Goal: Task Accomplishment & Management: Use online tool/utility

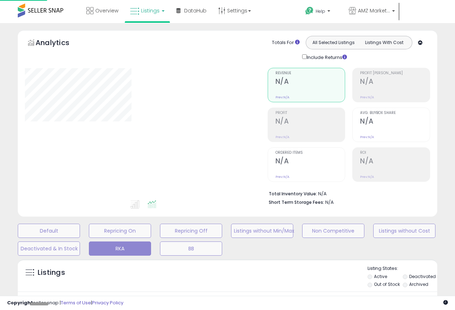
type input "**********"
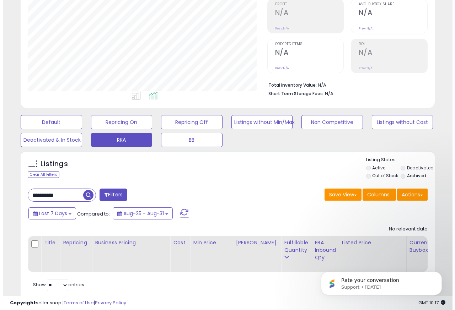
scroll to position [131, 0]
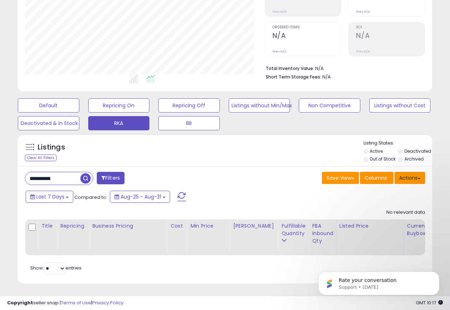
click at [412, 174] on button "Actions" at bounding box center [409, 178] width 31 height 12
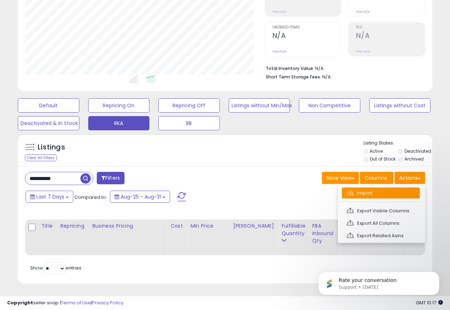
click at [355, 189] on link "Import" at bounding box center [381, 193] width 78 height 11
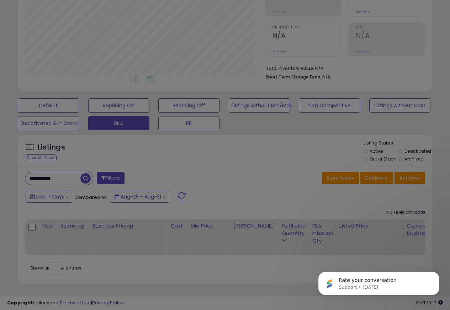
scroll to position [146, 242]
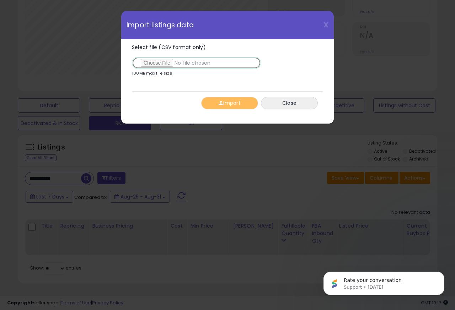
click at [150, 63] on input "Select file (CSV format only)" at bounding box center [196, 63] width 129 height 12
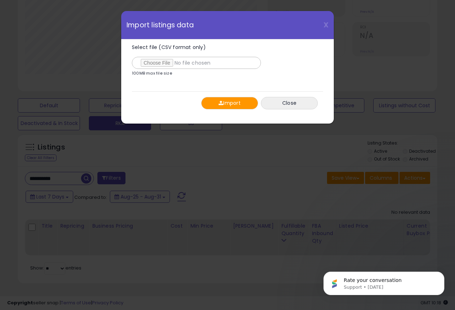
click at [223, 103] on button "Import" at bounding box center [229, 103] width 57 height 12
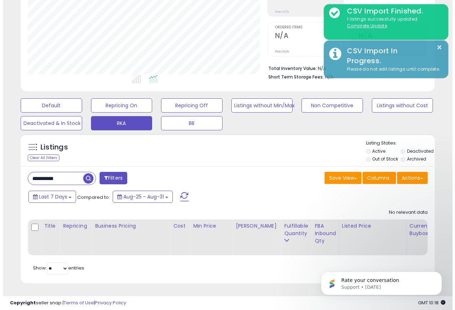
scroll to position [355326, 355232]
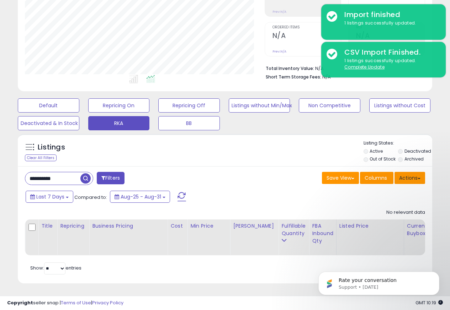
click at [411, 174] on button "Actions" at bounding box center [409, 178] width 31 height 12
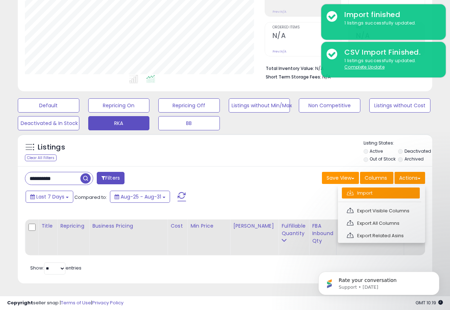
click at [356, 189] on link "Import" at bounding box center [381, 193] width 78 height 11
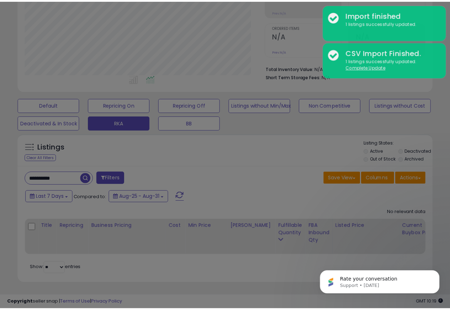
scroll to position [146, 242]
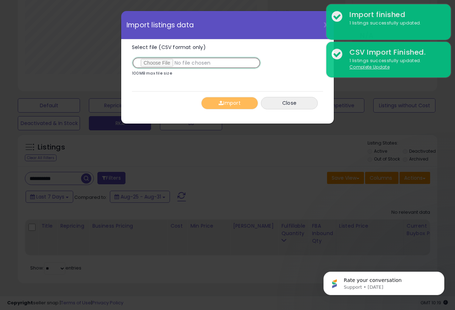
click at [150, 63] on input "Select file (CSV format only)" at bounding box center [196, 63] width 129 height 12
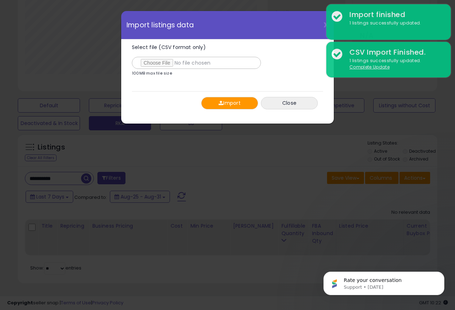
click at [223, 104] on button "Import" at bounding box center [229, 103] width 57 height 12
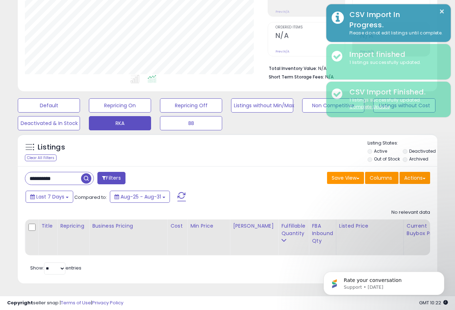
scroll to position [355326, 355232]
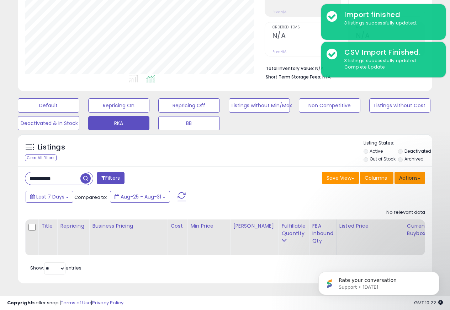
click at [412, 173] on button "Actions" at bounding box center [409, 178] width 31 height 12
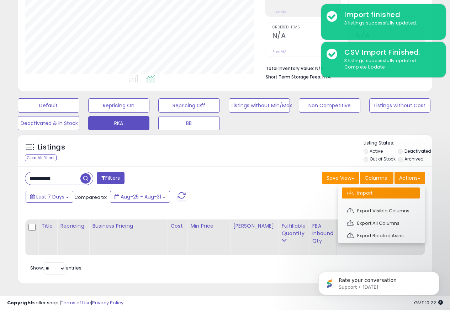
click at [355, 188] on link "Import" at bounding box center [381, 193] width 78 height 11
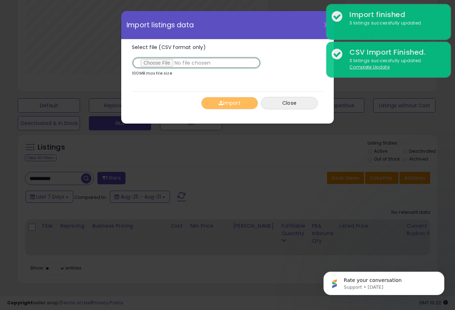
click at [157, 64] on input "Select file (CSV format only)" at bounding box center [196, 63] width 129 height 12
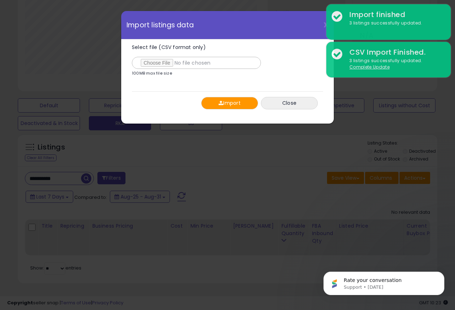
click at [231, 103] on button "Import" at bounding box center [229, 103] width 57 height 12
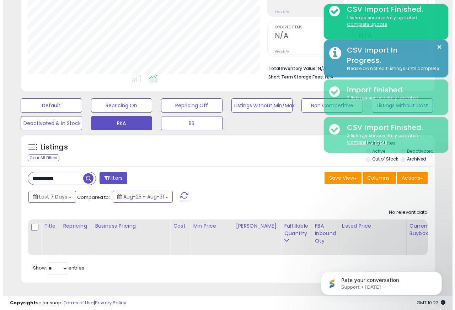
scroll to position [355326, 355232]
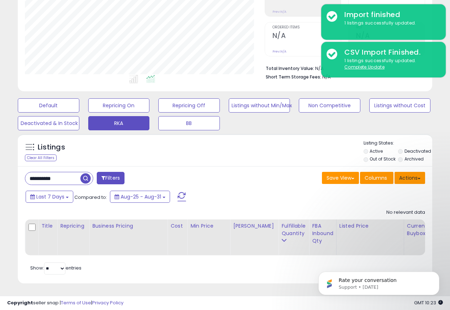
click at [412, 174] on button "Actions" at bounding box center [409, 178] width 31 height 12
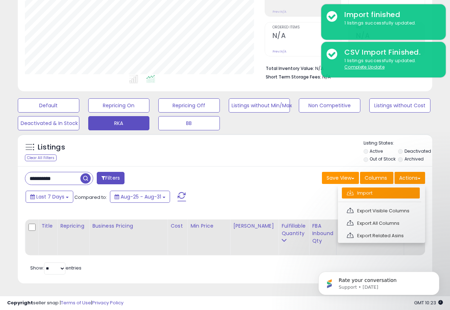
click at [354, 189] on link "Import" at bounding box center [381, 193] width 78 height 11
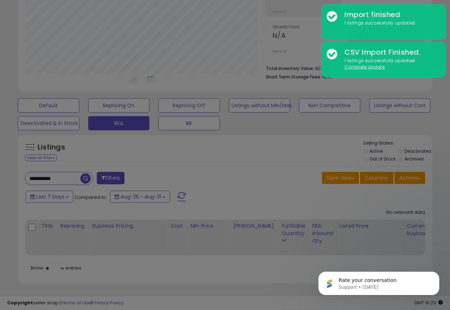
scroll to position [146, 242]
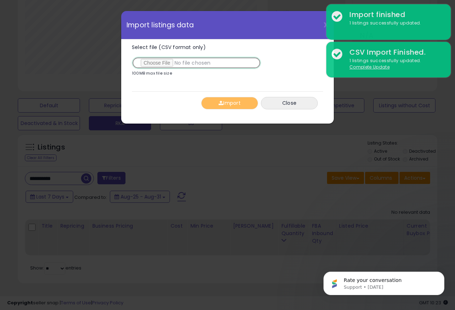
click at [156, 64] on input "Select file (CSV format only)" at bounding box center [196, 63] width 129 height 12
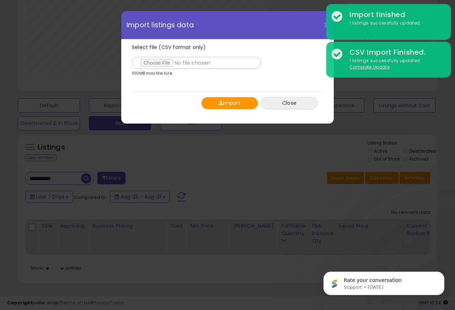
click at [223, 103] on button "Import" at bounding box center [229, 103] width 57 height 12
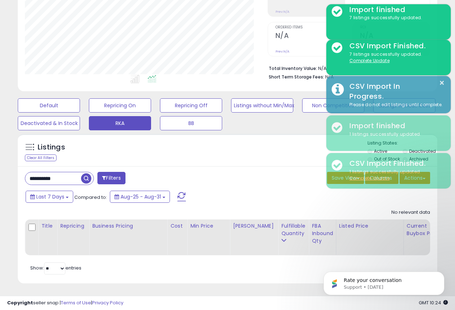
scroll to position [355326, 355232]
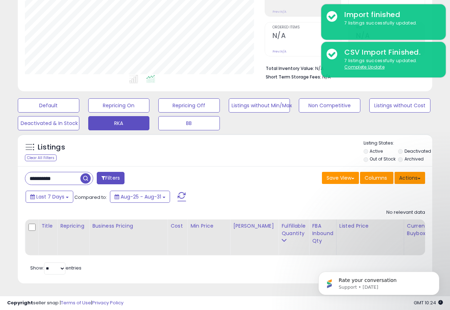
click at [412, 174] on button "Actions" at bounding box center [409, 178] width 31 height 12
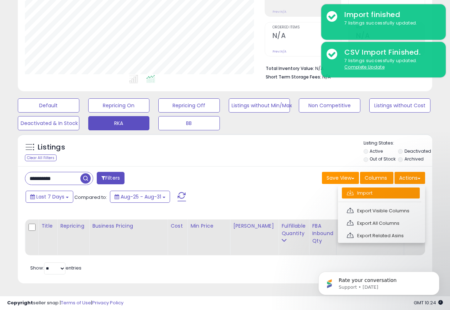
click at [352, 190] on span at bounding box center [350, 192] width 7 height 5
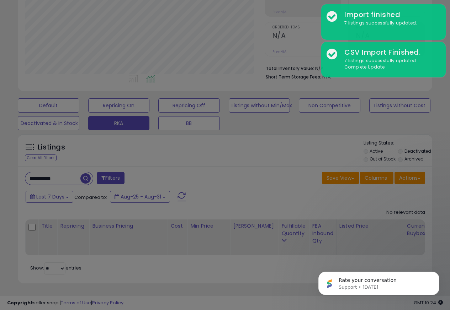
scroll to position [146, 242]
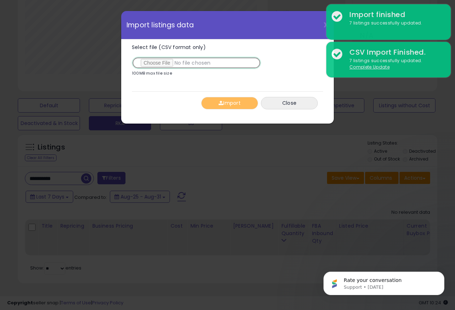
click at [156, 64] on input "Select file (CSV format only)" at bounding box center [196, 63] width 129 height 12
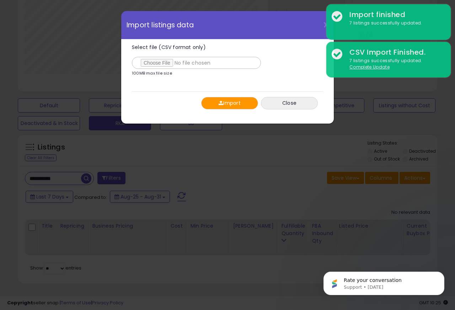
click at [223, 103] on button "Import" at bounding box center [229, 103] width 57 height 12
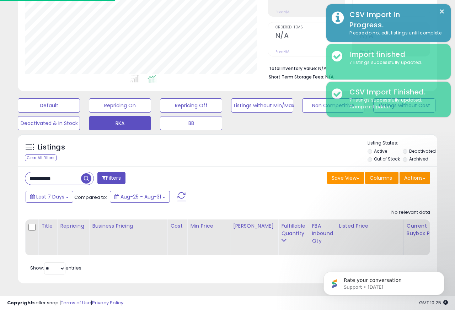
scroll to position [355326, 355232]
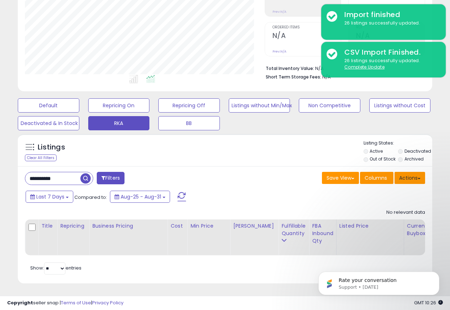
click at [413, 174] on button "Actions" at bounding box center [409, 178] width 31 height 12
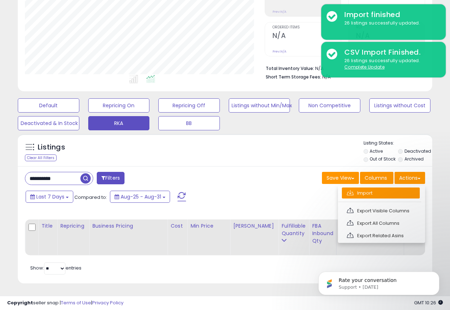
click at [352, 190] on span at bounding box center [350, 192] width 7 height 5
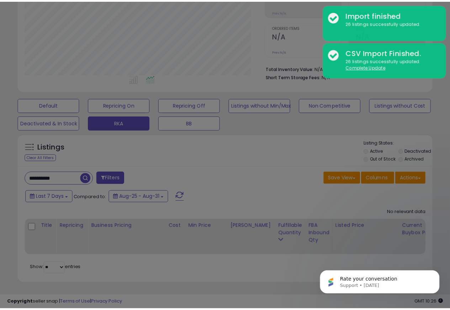
scroll to position [146, 242]
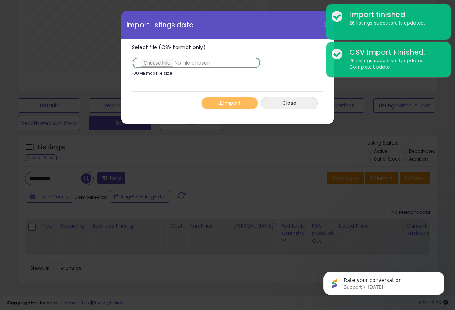
click at [156, 64] on input "Select file (CSV format only)" at bounding box center [196, 63] width 129 height 12
type input "**********"
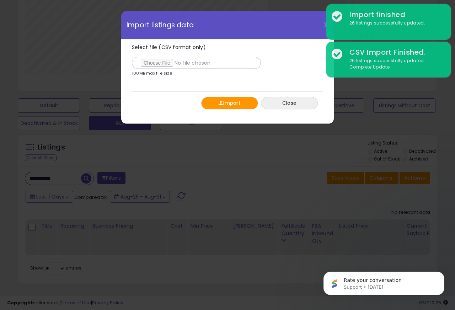
click at [224, 103] on button "Import" at bounding box center [229, 103] width 57 height 12
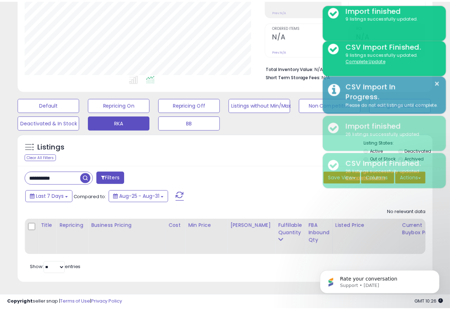
scroll to position [355326, 355232]
